Goal: Information Seeking & Learning: Learn about a topic

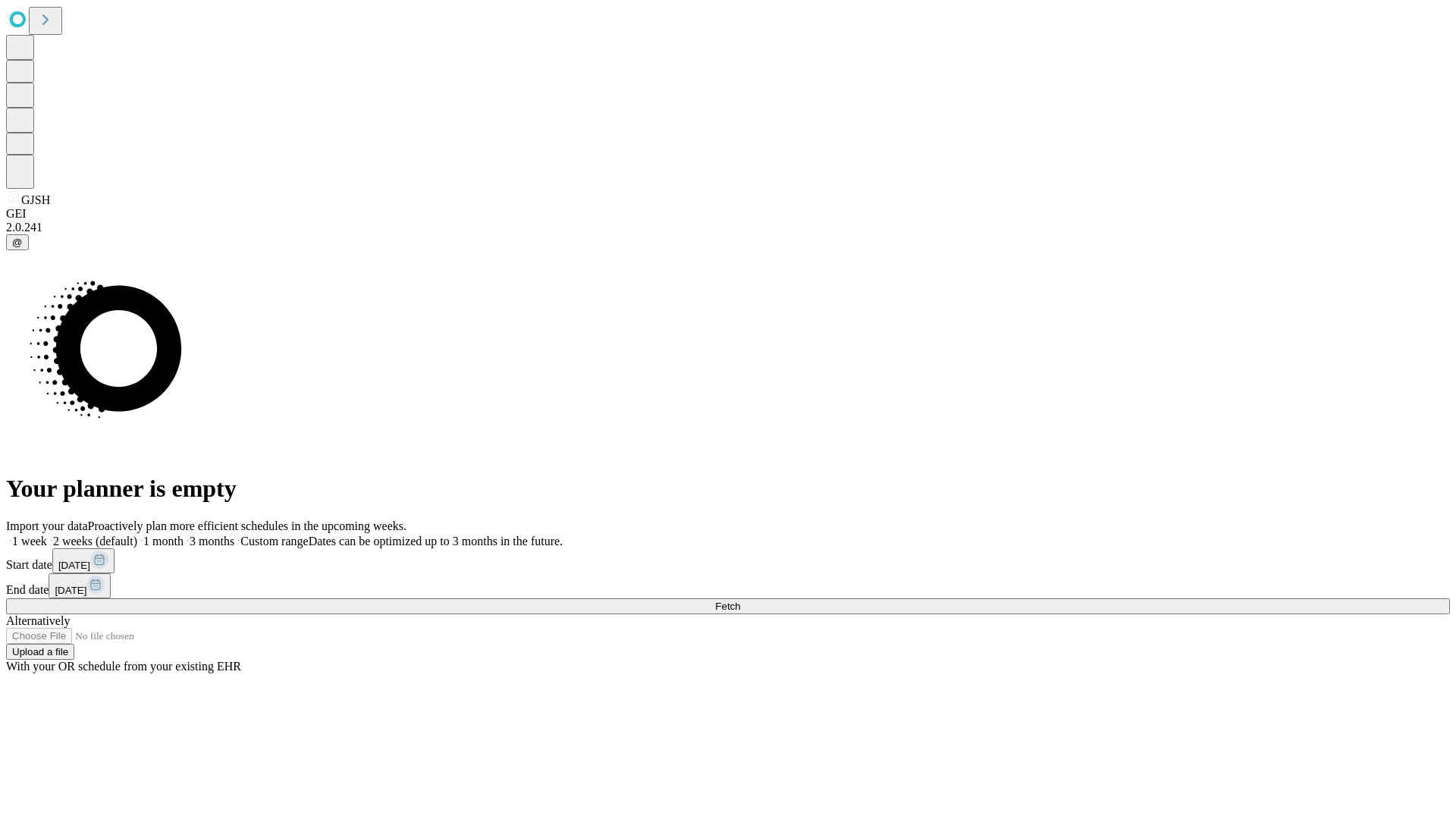
click at [740, 601] on span "Fetch" at bounding box center [728, 606] width 25 height 12
